Goal: Task Accomplishment & Management: Complete application form

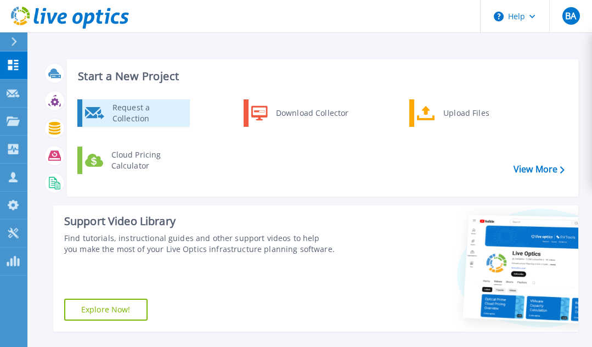
click at [127, 103] on div "Request a Collection" at bounding box center [147, 113] width 80 height 22
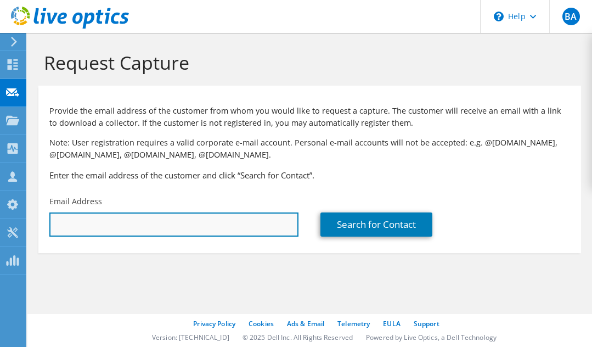
click at [125, 215] on input "text" at bounding box center [173, 224] width 249 height 24
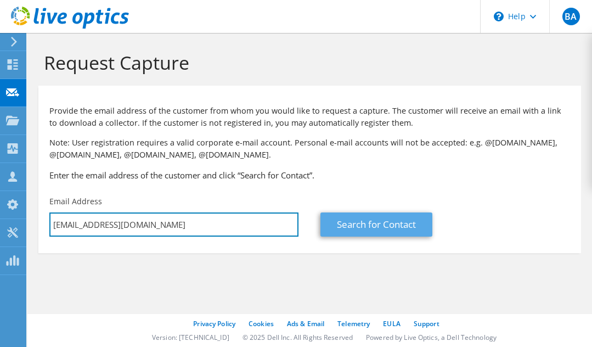
type input "[EMAIL_ADDRESS][DOMAIN_NAME]"
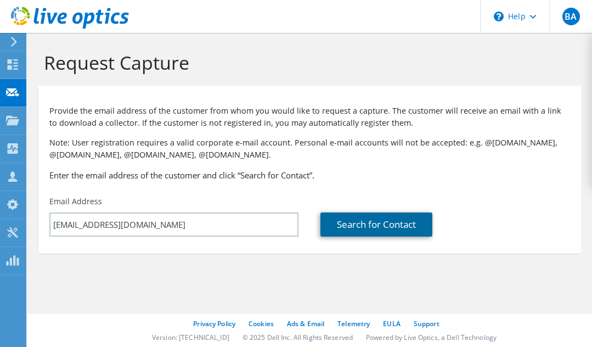
click at [370, 231] on link "Search for Contact" at bounding box center [377, 224] width 112 height 24
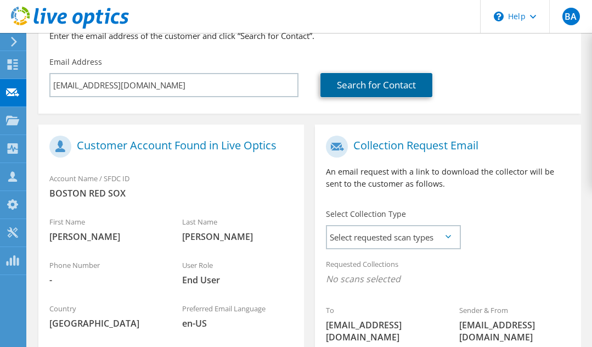
scroll to position [220, 0]
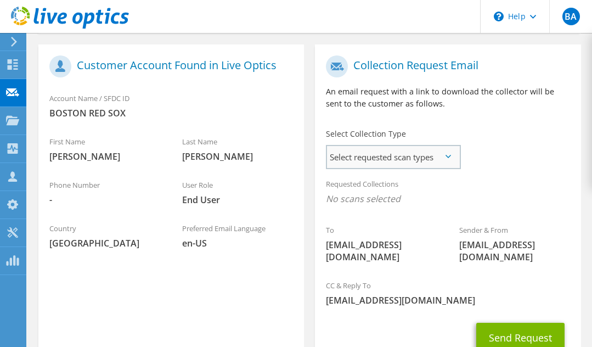
click at [387, 152] on span "Select requested scan types" at bounding box center [393, 157] width 132 height 22
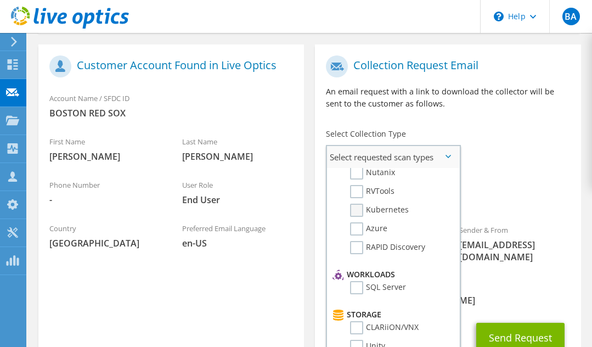
scroll to position [0, 0]
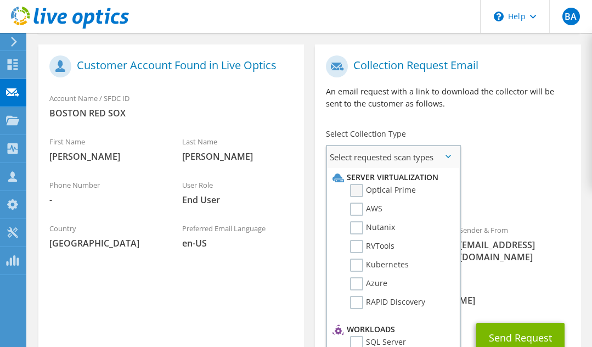
click at [387, 197] on label "Optical Prime" at bounding box center [383, 190] width 66 height 13
click at [0, 0] on input "Optical Prime" at bounding box center [0, 0] width 0 height 0
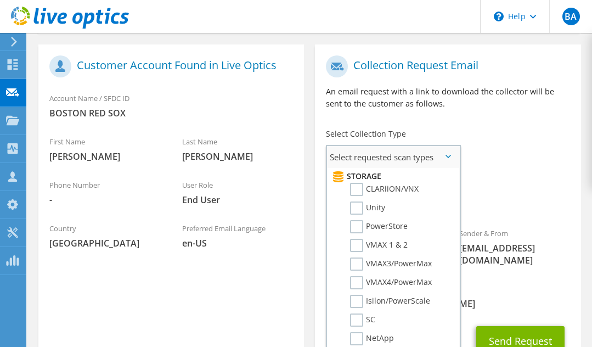
scroll to position [220, 0]
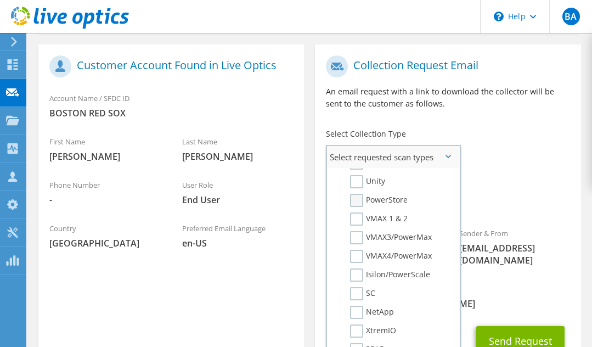
click at [392, 207] on label "PowerStore" at bounding box center [379, 200] width 58 height 13
click at [0, 0] on input "PowerStore" at bounding box center [0, 0] width 0 height 0
click at [523, 123] on div "Collection Request Email An email request with a link to download the collector…" at bounding box center [448, 86] width 266 height 73
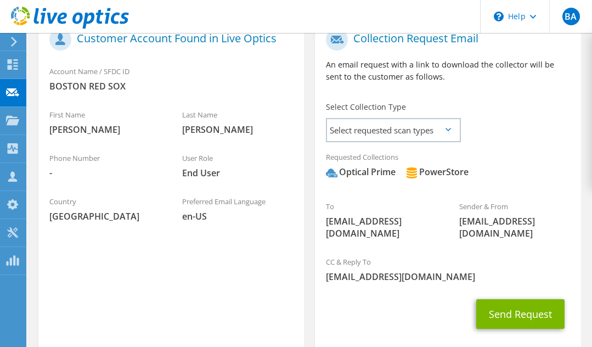
scroll to position [293, 0]
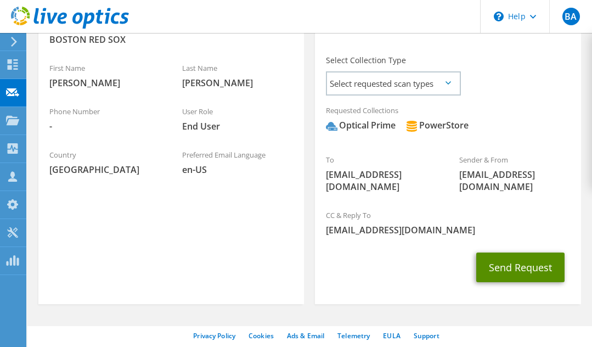
click at [530, 253] on button "Send Request" at bounding box center [521, 268] width 88 height 30
